Goal: Information Seeking & Learning: Learn about a topic

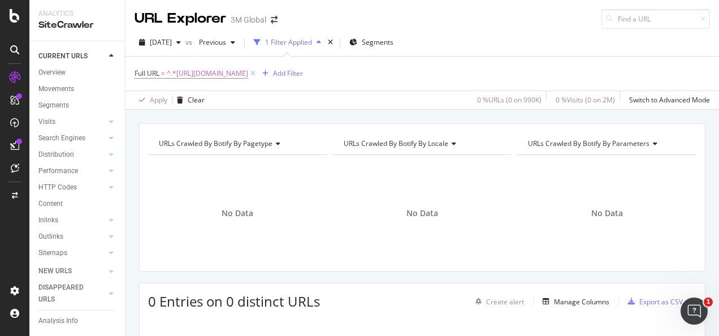
scroll to position [155, 0]
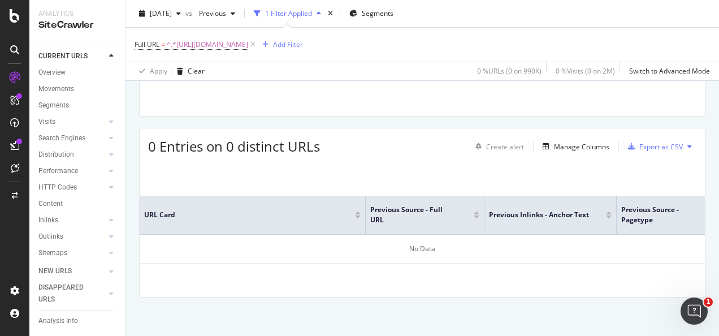
click at [408, 123] on div "URLs Crawled By Botify By pagetype Chart (by Value) Table Expand Export as CSV …" at bounding box center [423, 152] width 594 height 369
click at [535, 255] on div "No Data" at bounding box center [423, 249] width 566 height 29
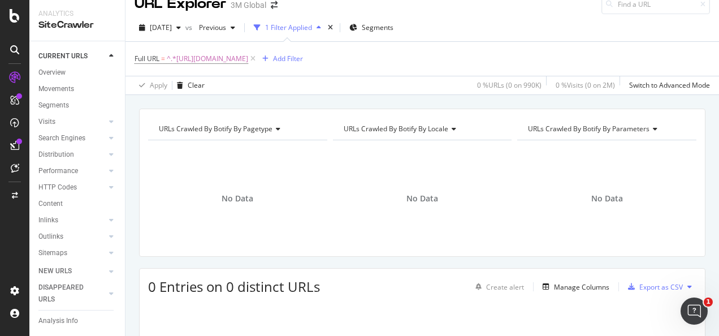
scroll to position [0, 0]
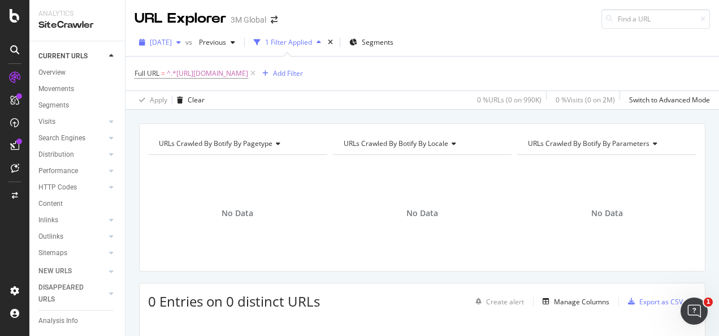
click at [172, 45] on span "[DATE]" at bounding box center [161, 42] width 22 height 10
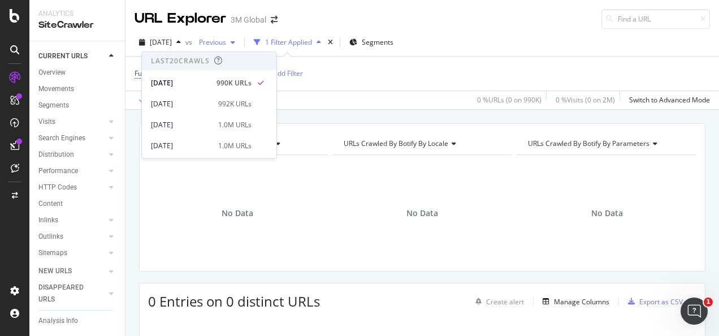
click at [240, 43] on div "button" at bounding box center [233, 42] width 14 height 7
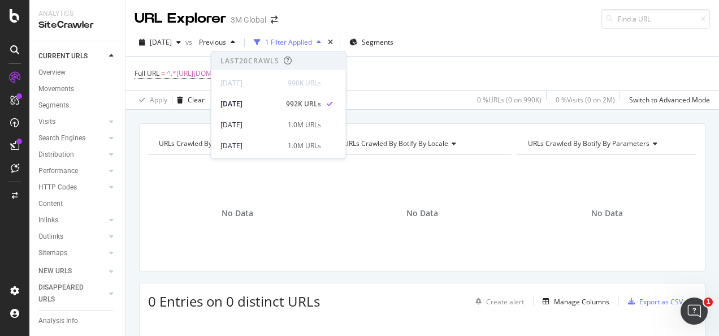
click at [366, 112] on div "URLs Crawled By Botify By pagetype Chart (by Value) Table Expand Export as CSV …" at bounding box center [423, 123] width 594 height 27
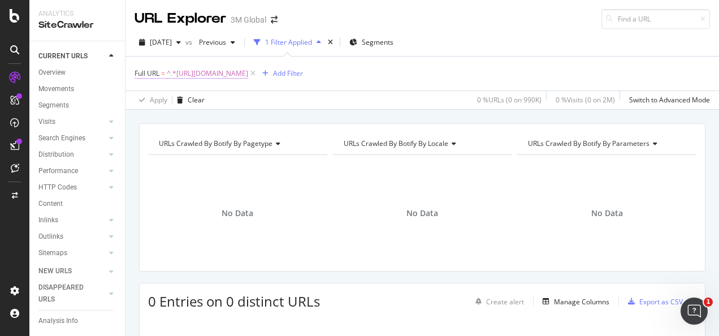
click at [248, 75] on span "^.*https://www.3m.com.sg/3M/en_SG/gives-sg/education/science-at-home/.*$" at bounding box center [207, 74] width 81 height 16
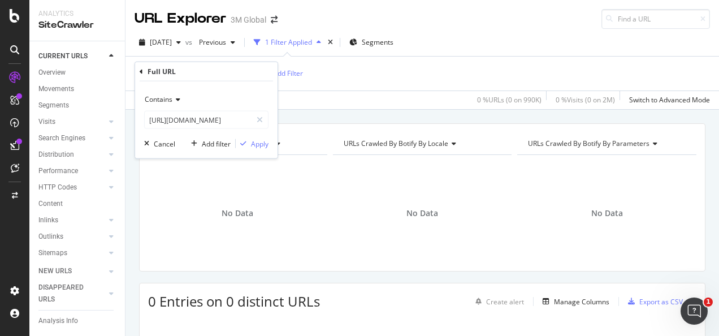
click at [348, 109] on div "Apply Clear 0 % URLs ( 0 on 990K ) 0 % Visits ( 0 on 2M ) Switch to Advanced Mo…" at bounding box center [423, 99] width 594 height 19
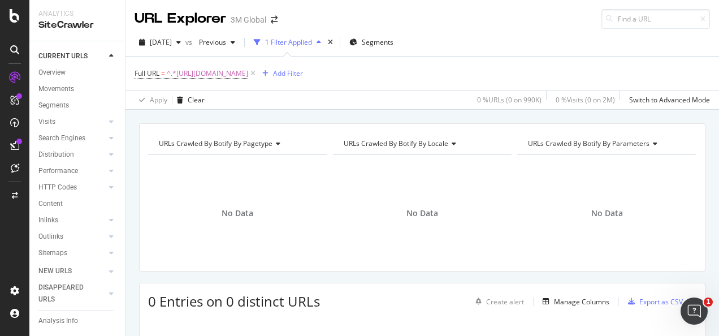
click at [349, 113] on div "URLs Crawled By Botify By pagetype Chart (by Value) Table Expand Export as CSV …" at bounding box center [423, 123] width 594 height 27
click at [62, 89] on div "SiteCrawler" at bounding box center [47, 85] width 37 height 10
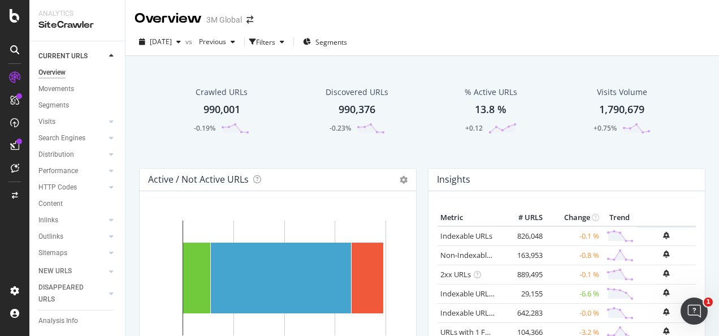
click at [139, 165] on div "Crawled URLs 990,001 -0.19% Discovered URLs 990,376 -0.23% % Active URLs 13.8 %…" at bounding box center [422, 119] width 578 height 98
click at [75, 218] on link "Inlinks" at bounding box center [71, 220] width 67 height 12
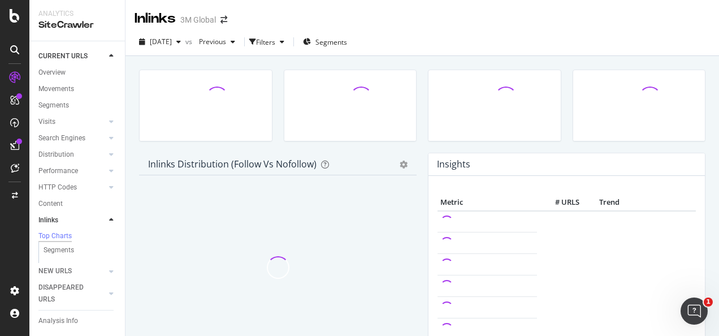
click at [106, 218] on div at bounding box center [111, 219] width 11 height 11
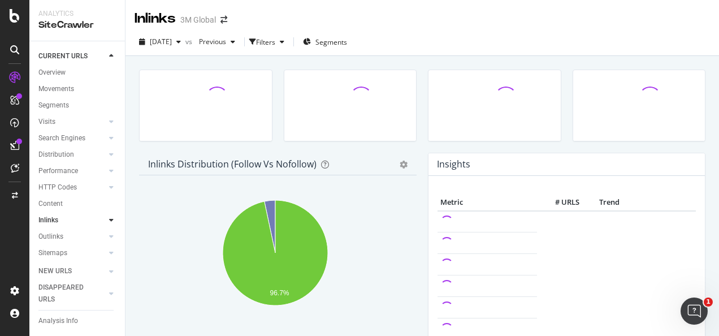
click at [109, 271] on div at bounding box center [111, 271] width 11 height 11
click at [57, 274] on div "Url Explorer" at bounding box center [55, 275] width 35 height 12
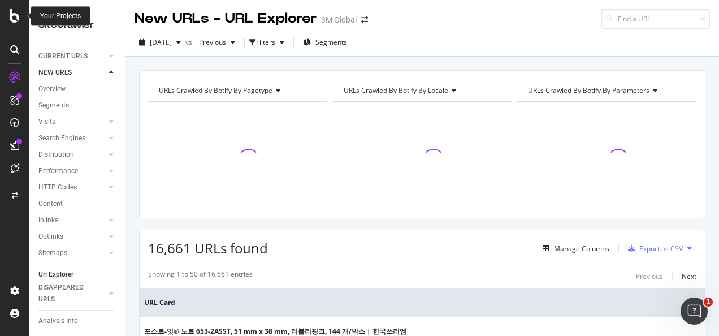
click at [16, 15] on icon at bounding box center [15, 16] width 10 height 14
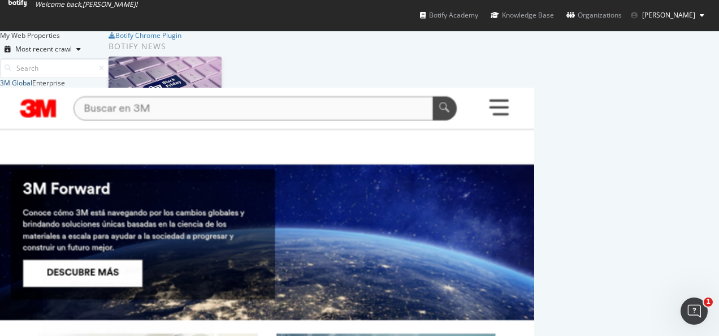
click at [32, 88] on div "3M Global" at bounding box center [16, 83] width 32 height 10
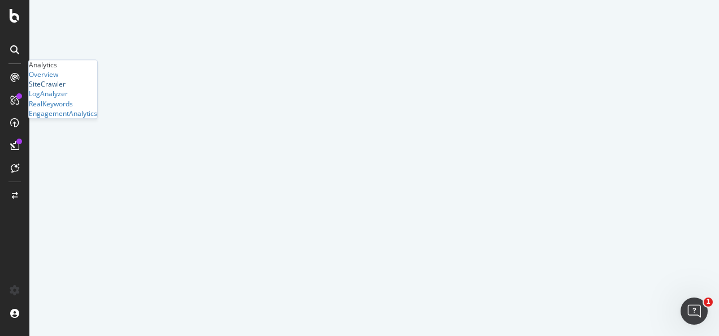
click at [50, 89] on div "SiteCrawler" at bounding box center [47, 85] width 37 height 10
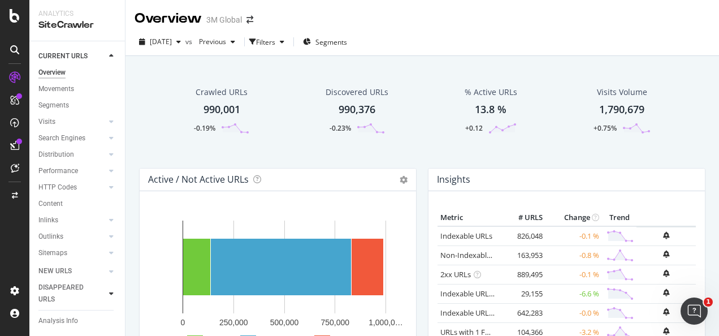
click at [112, 295] on icon at bounding box center [111, 293] width 5 height 7
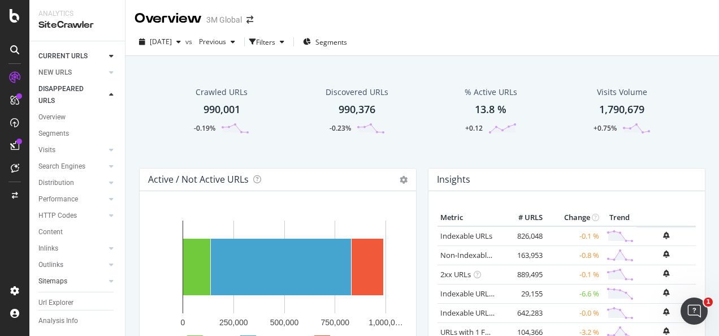
drag, startPoint x: 61, startPoint y: 300, endPoint x: 81, endPoint y: 286, distance: 25.3
click at [61, 300] on div "Url Explorer" at bounding box center [55, 303] width 35 height 12
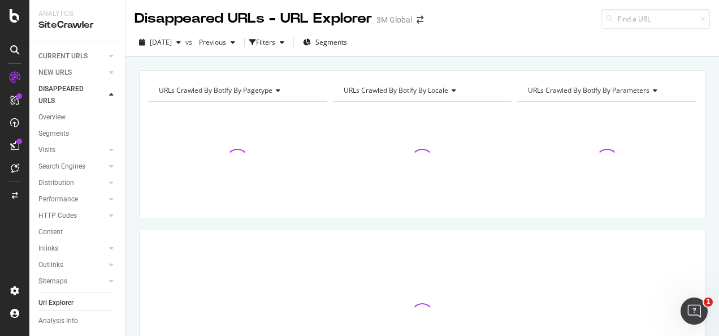
scroll to position [32, 0]
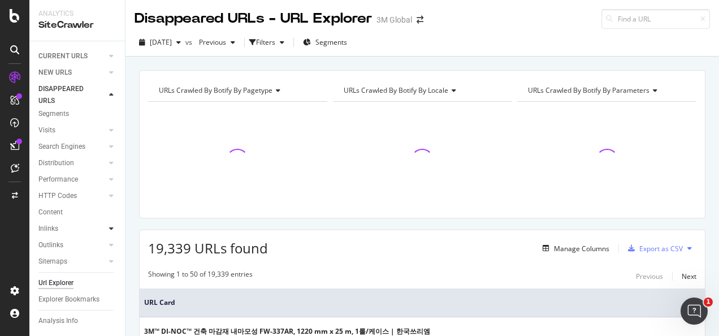
click at [106, 223] on div at bounding box center [111, 228] width 11 height 11
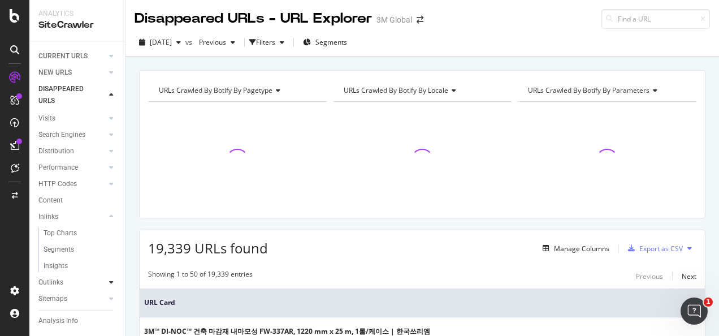
click at [106, 282] on div at bounding box center [111, 282] width 11 height 11
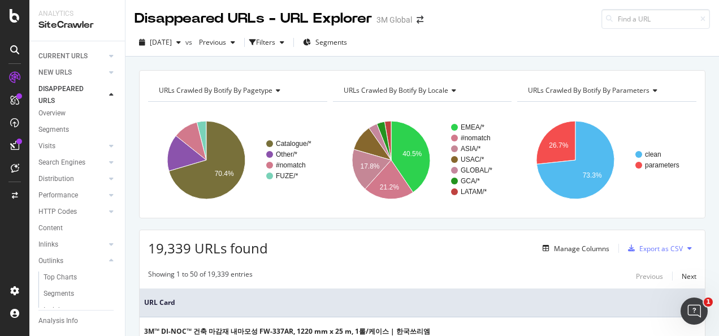
scroll to position [0, 0]
click at [110, 53] on icon at bounding box center [111, 56] width 5 height 7
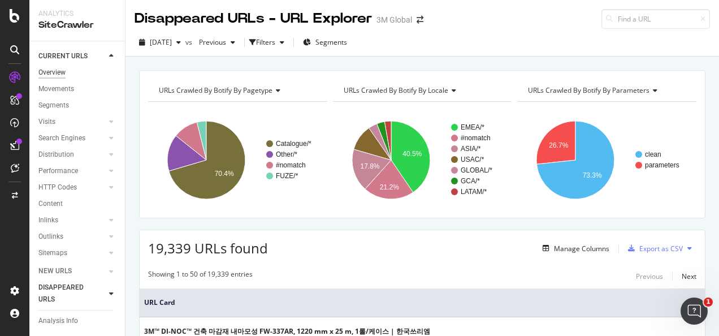
click at [55, 72] on div "Overview" at bounding box center [51, 73] width 27 height 12
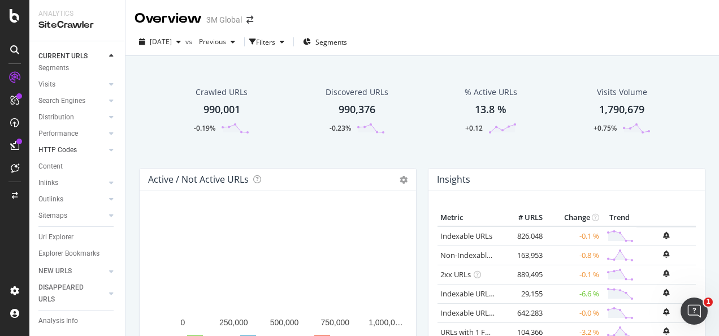
scroll to position [55, 0]
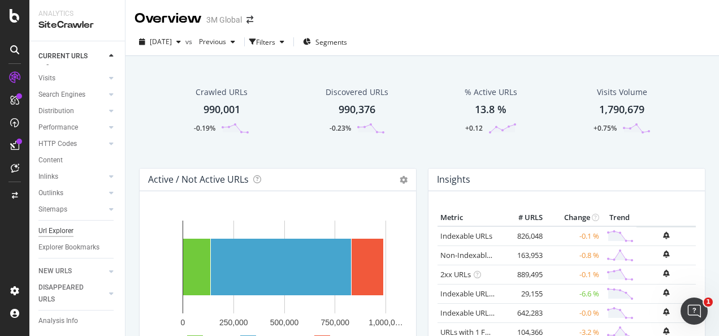
click at [58, 225] on div "Url Explorer" at bounding box center [55, 231] width 35 height 12
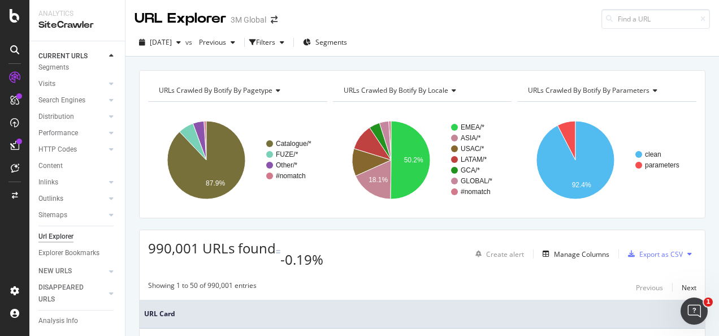
scroll to position [55, 0]
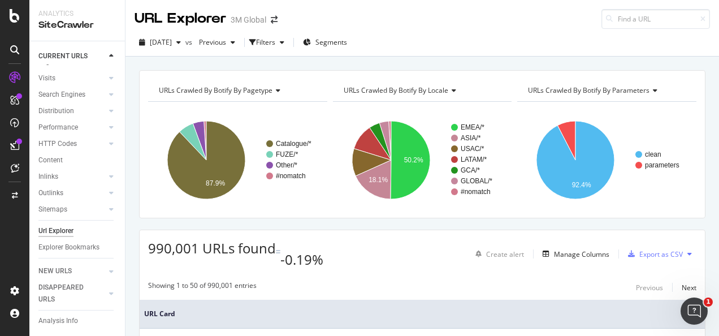
click at [275, 41] on div "Filters" at bounding box center [265, 42] width 19 height 10
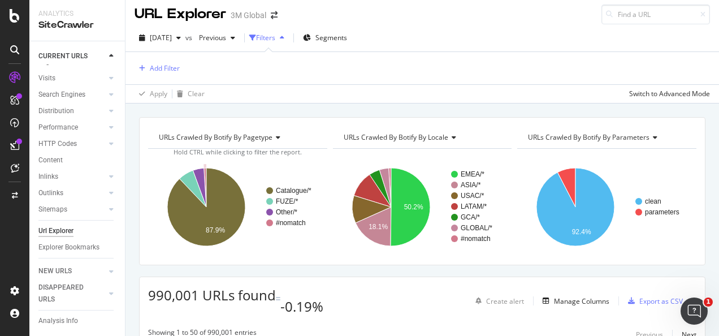
scroll to position [0, 0]
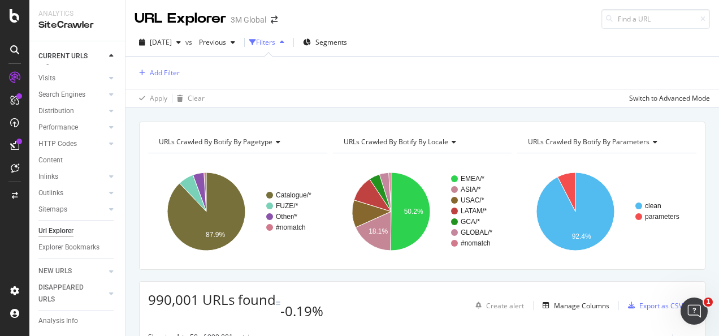
click at [252, 113] on div "URLs Crawled By Botify By pagetype Chart (by Value) Table Expand Export as CSV …" at bounding box center [423, 121] width 594 height 27
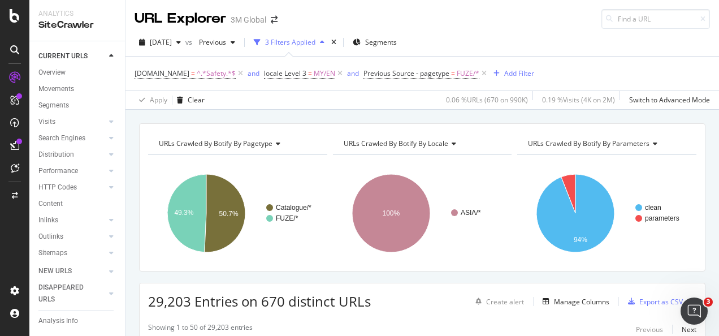
click at [444, 34] on div "2025 Sep. 14th vs Previous 3 Filters Applied Segments" at bounding box center [423, 44] width 594 height 23
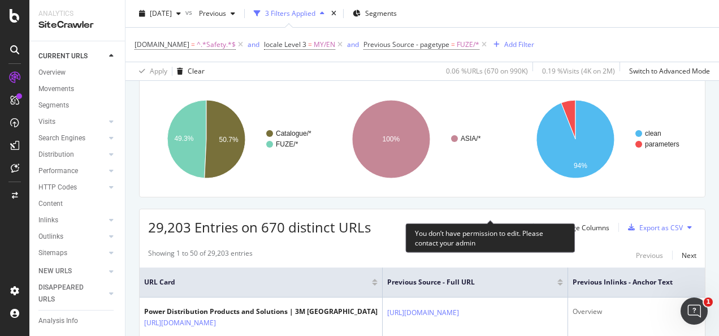
scroll to position [57, 0]
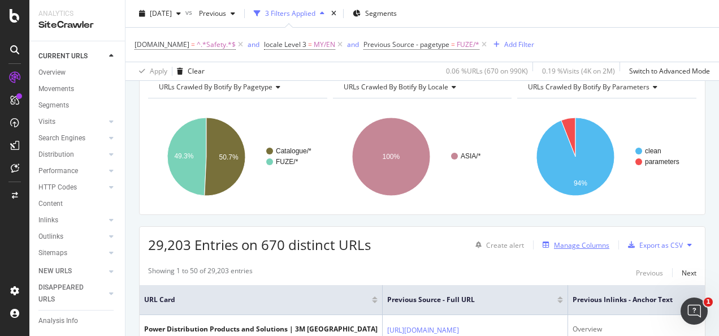
click at [579, 244] on div "Manage Columns" at bounding box center [581, 245] width 55 height 10
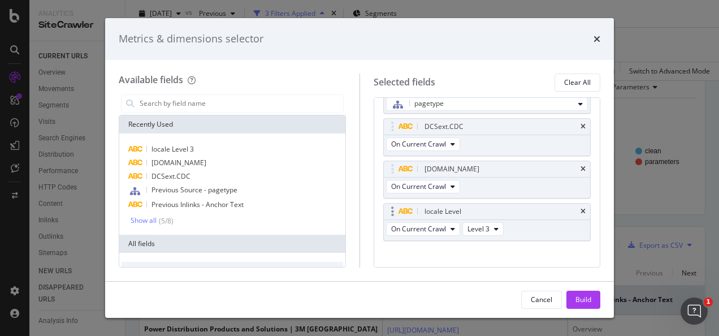
scroll to position [98, 0]
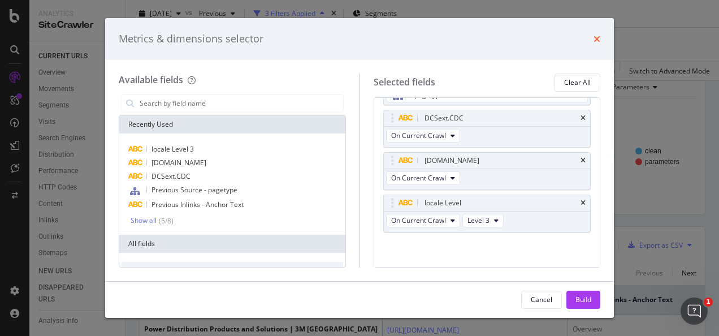
click at [600, 40] on icon "times" at bounding box center [597, 38] width 7 height 9
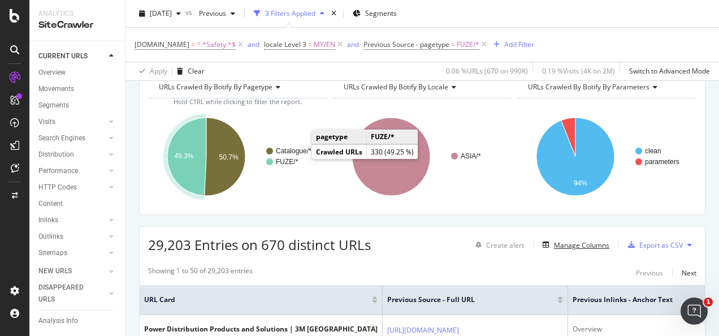
scroll to position [0, 0]
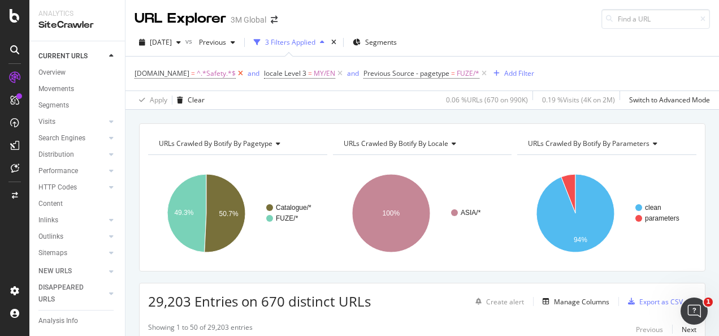
click at [236, 75] on icon at bounding box center [241, 73] width 10 height 11
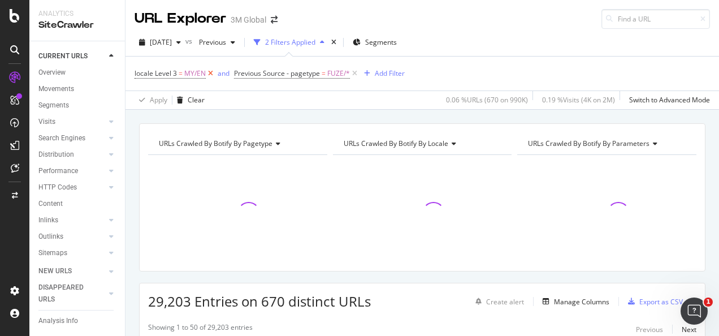
click at [208, 75] on icon at bounding box center [211, 73] width 10 height 11
click at [292, 77] on div "Add Filter" at bounding box center [290, 73] width 30 height 10
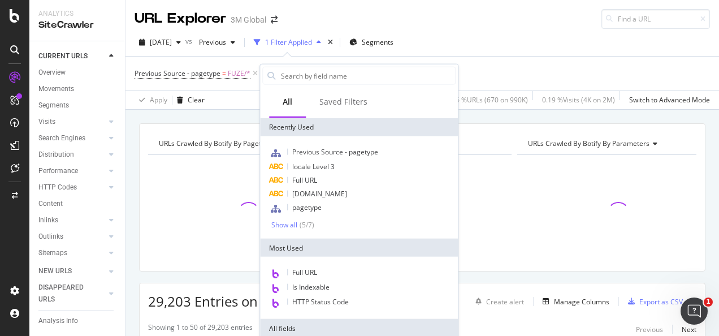
click at [241, 87] on div "Previous Source - pagetype = FUZE/* Add Filter" at bounding box center [423, 74] width 576 height 34
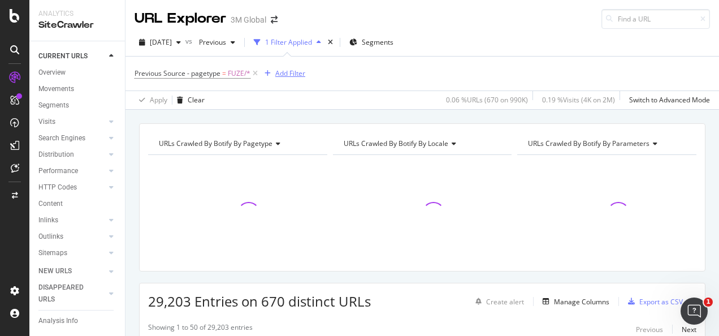
click at [274, 75] on div "Add Filter" at bounding box center [282, 73] width 45 height 12
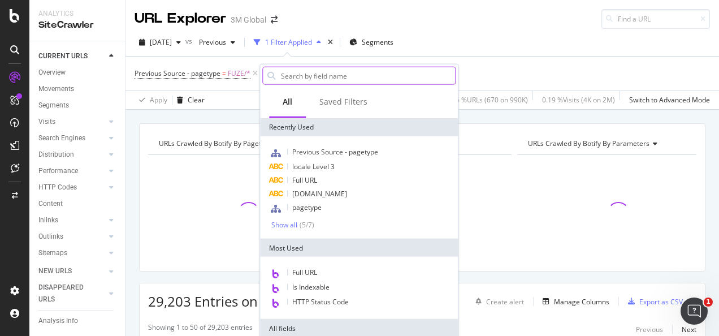
click at [315, 77] on input "text" at bounding box center [367, 75] width 175 height 17
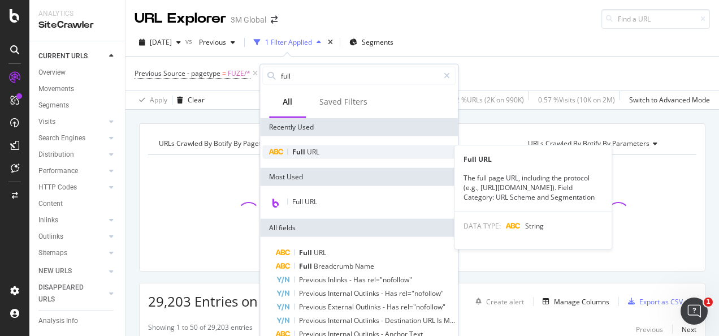
type input "full"
click at [394, 151] on div "Full URL" at bounding box center [358, 152] width 193 height 14
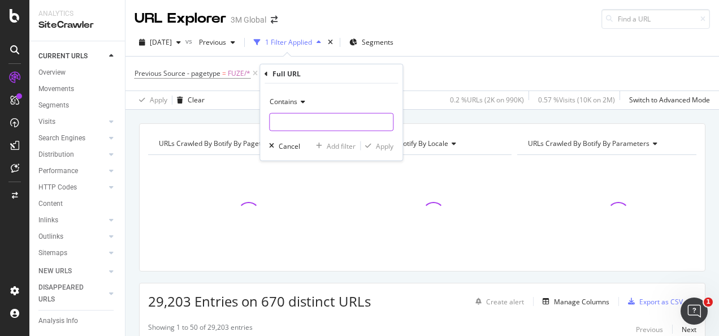
click at [294, 122] on input "text" at bounding box center [331, 122] width 123 height 18
click at [299, 119] on input "text" at bounding box center [331, 122] width 123 height 18
click at [297, 120] on input "text" at bounding box center [331, 122] width 123 height 18
paste input "[URL][DOMAIN_NAME]"
type input "[URL][DOMAIN_NAME]"
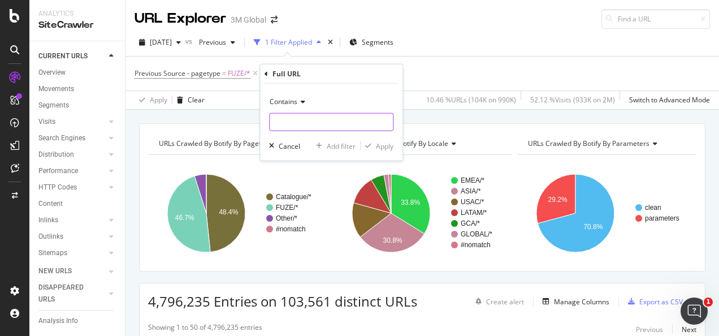
click at [343, 120] on input "text" at bounding box center [331, 122] width 123 height 18
paste input "[URL][DOMAIN_NAME]"
type input "[URL][DOMAIN_NAME]"
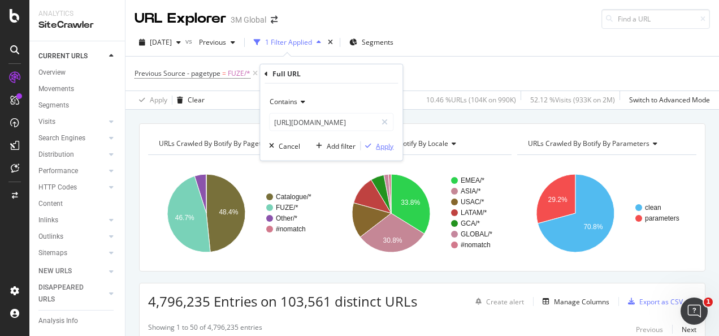
click at [381, 143] on div "Apply" at bounding box center [385, 146] width 18 height 10
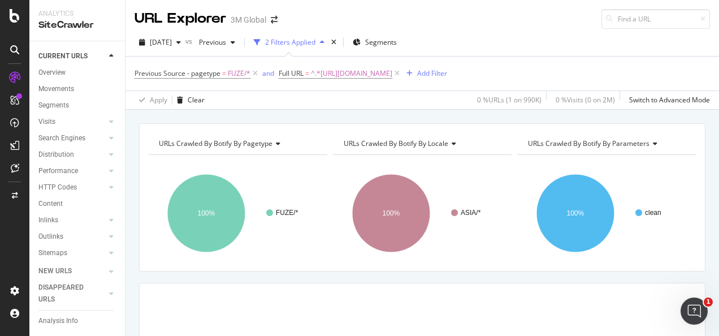
click at [324, 115] on div "URLs Crawled By Botify By pagetype Chart (by Value) Table Expand Export as CSV …" at bounding box center [423, 123] width 594 height 27
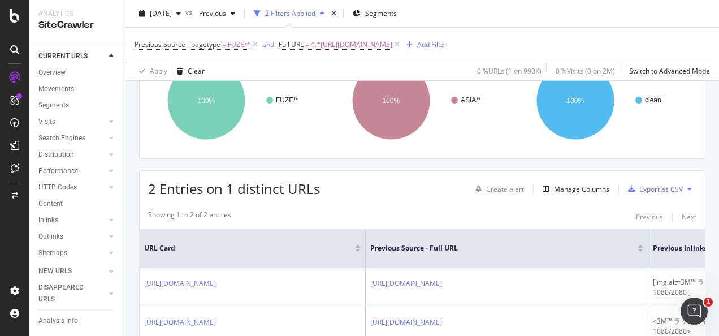
scroll to position [113, 0]
click at [671, 188] on div "Export as CSV" at bounding box center [662, 189] width 44 height 10
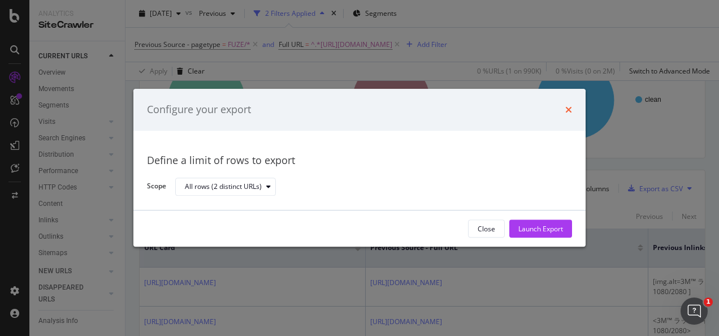
click at [570, 113] on icon "times" at bounding box center [569, 109] width 7 height 9
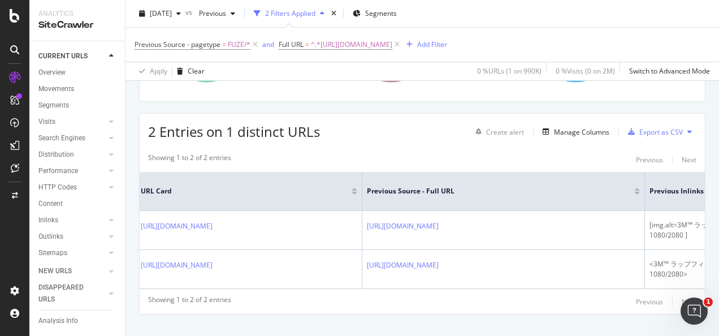
scroll to position [0, 0]
click at [340, 45] on span "^.*[URL][DOMAIN_NAME]" at bounding box center [351, 45] width 81 height 16
click at [447, 98] on div "URLs Crawled By Botify By pagetype Chart (by Value) Table Expand Export as CSV …" at bounding box center [422, 28] width 567 height 148
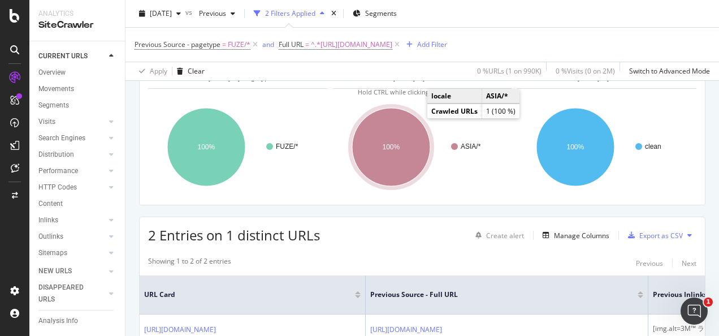
scroll to position [57, 0]
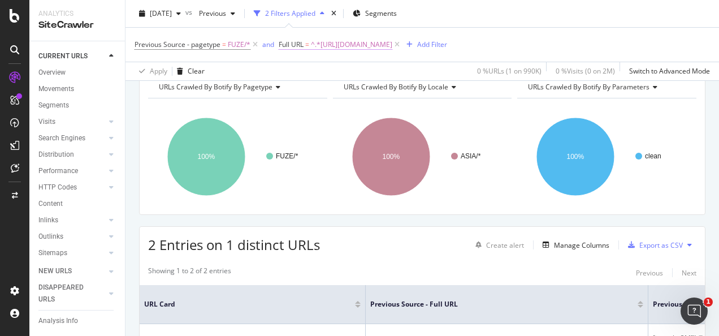
click at [393, 50] on span "^.*[URL][DOMAIN_NAME]" at bounding box center [351, 45] width 81 height 16
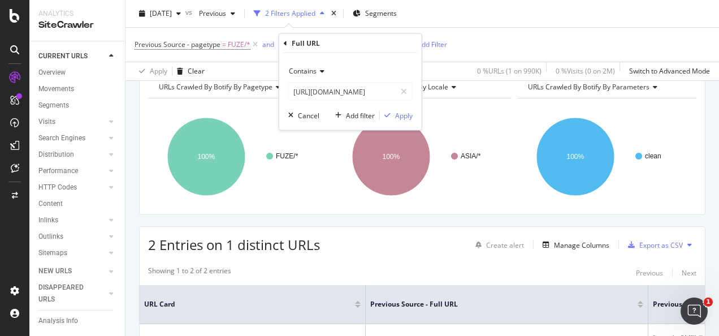
click at [320, 72] on icon at bounding box center [321, 71] width 8 height 7
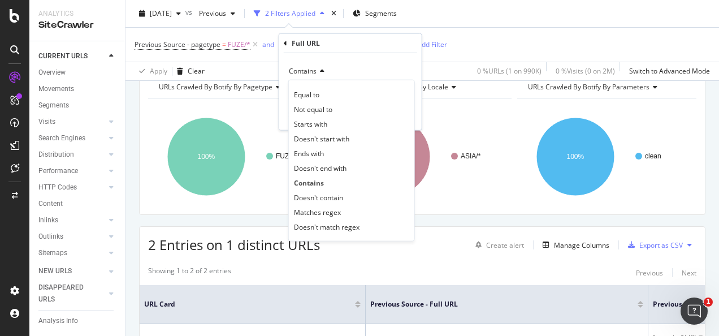
click at [320, 71] on icon at bounding box center [321, 71] width 8 height 7
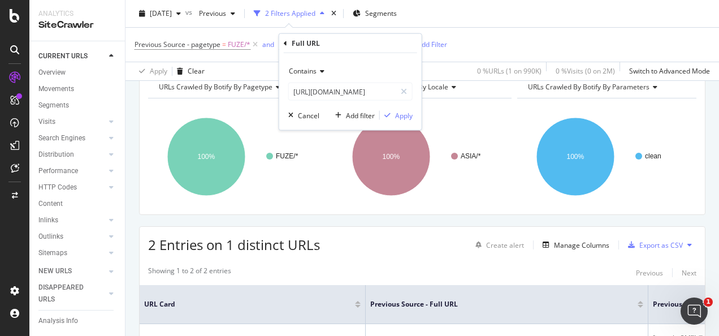
click at [438, 63] on div "Apply Clear 0 % URLs ( 1 on 990K ) 0 % Visits ( 0 on 2M ) Switch to Advanced Mo…" at bounding box center [423, 71] width 594 height 19
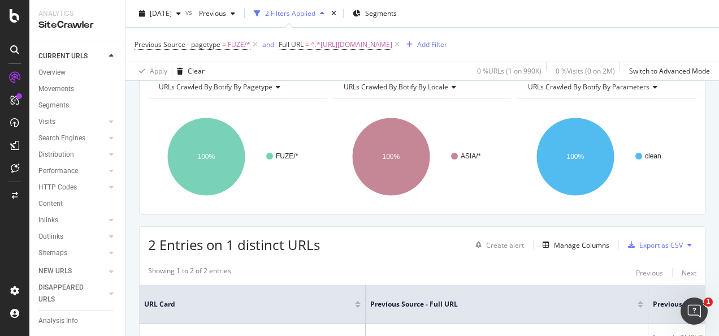
click at [192, 37] on span "Previous Source - pagetype = FUZE/*" at bounding box center [198, 45] width 126 height 16
click at [187, 42] on span "Previous Source - pagetype" at bounding box center [178, 45] width 86 height 10
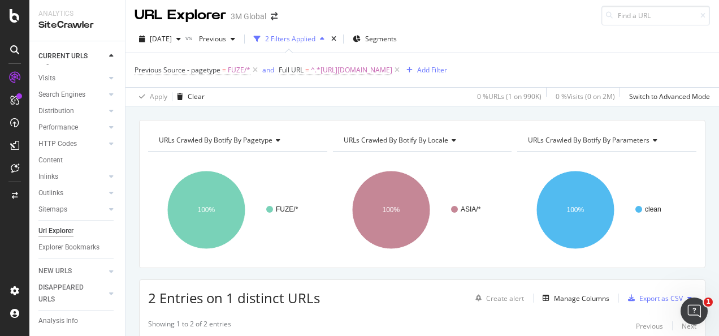
scroll to position [0, 0]
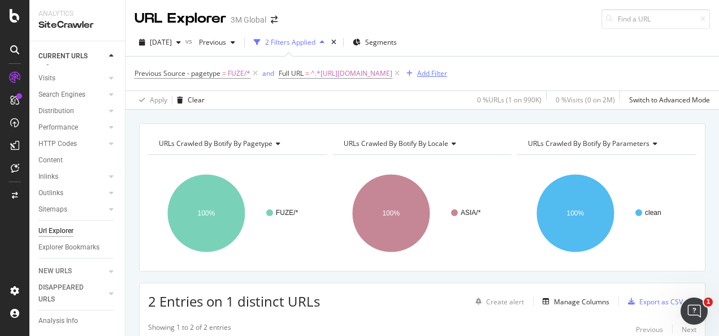
click at [413, 71] on icon "button" at bounding box center [410, 73] width 6 height 7
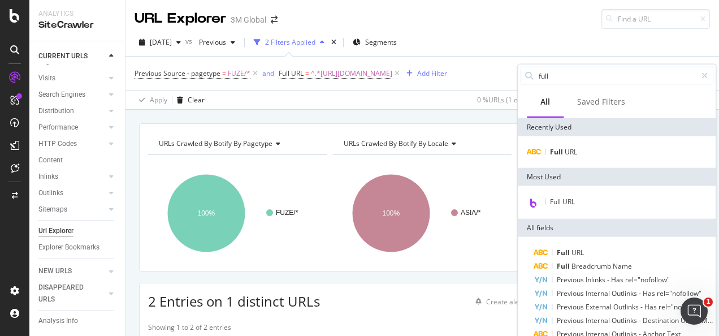
click at [442, 118] on div "URLs Crawled By Botify By pagetype Chart (by Value) Table Expand Export as CSV …" at bounding box center [423, 123] width 594 height 27
